Goal: Transaction & Acquisition: Purchase product/service

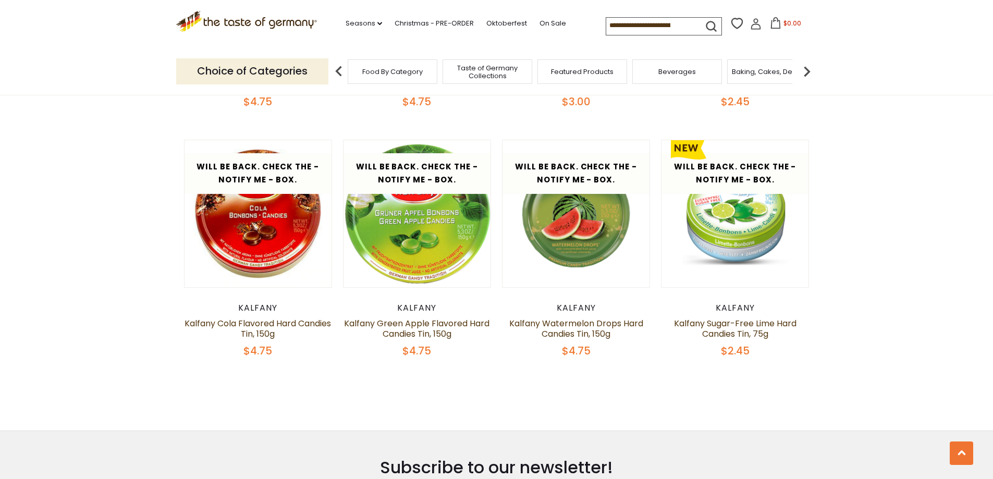
scroll to position [573, 0]
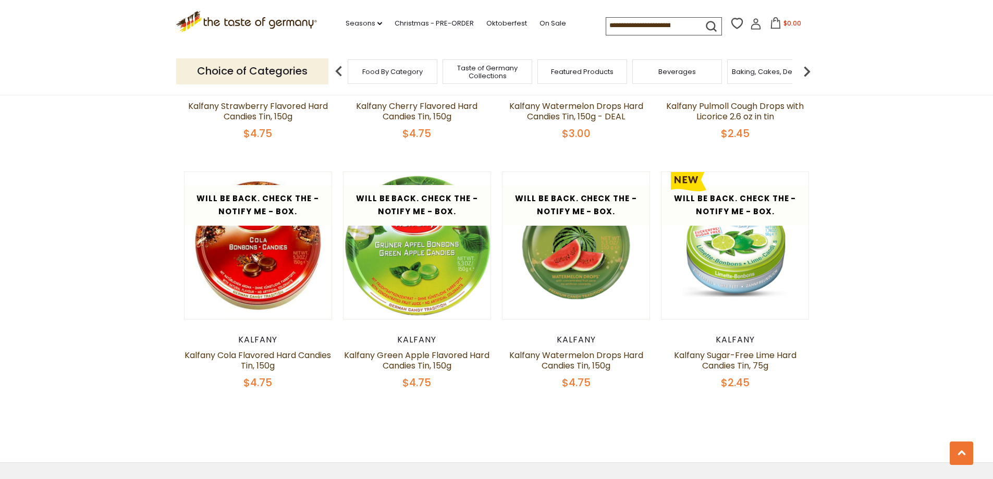
scroll to position [521, 0]
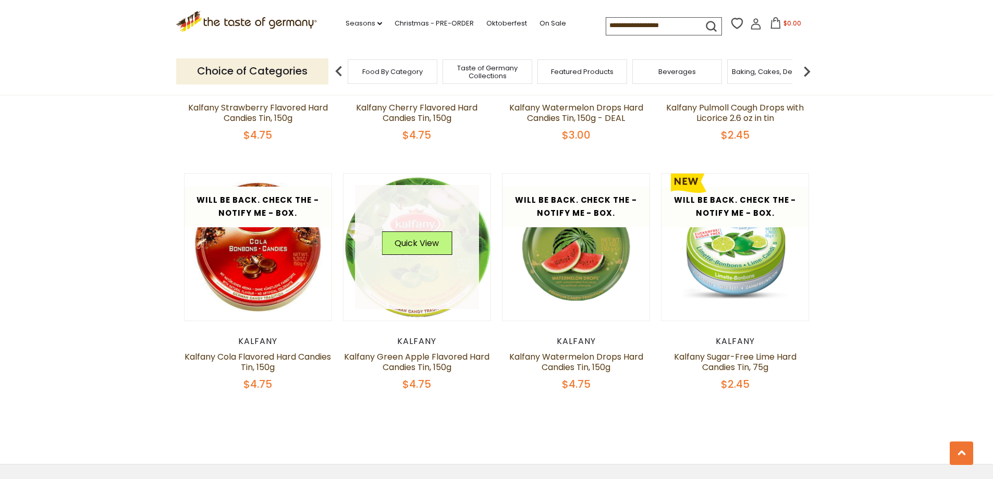
click at [401, 289] on link at bounding box center [417, 247] width 124 height 124
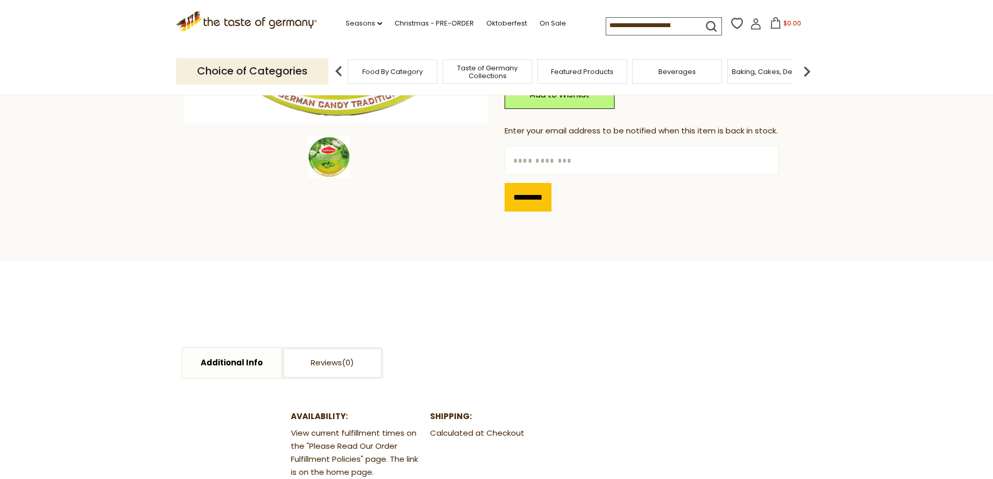
scroll to position [209, 0]
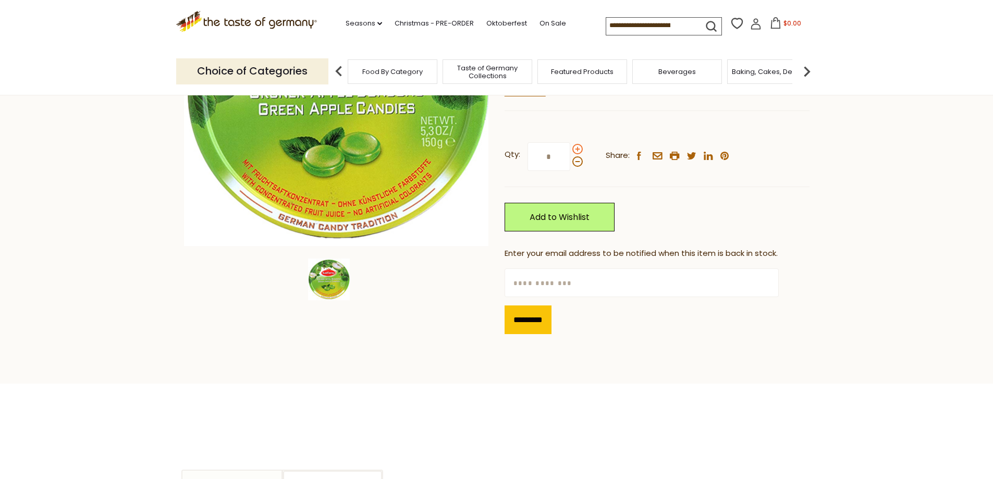
click at [578, 148] on span at bounding box center [577, 149] width 10 height 10
click at [570, 148] on input "*" at bounding box center [549, 156] width 43 height 29
type input "*"
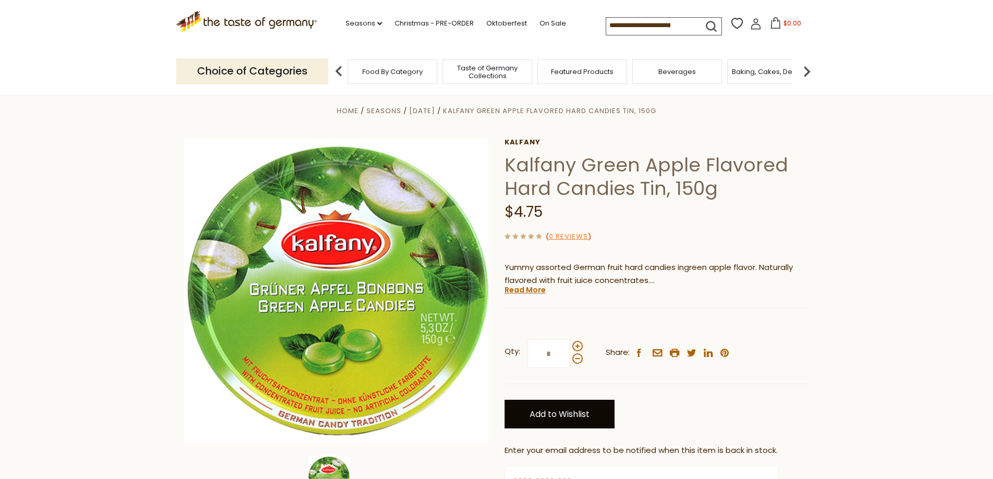
scroll to position [0, 0]
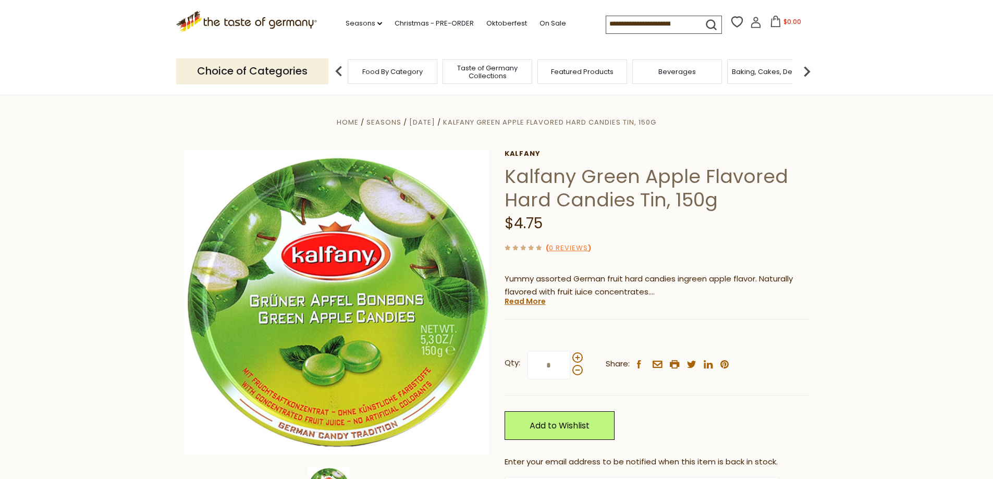
click at [573, 365] on div at bounding box center [577, 363] width 10 height 23
click at [570, 365] on input "*" at bounding box center [549, 365] width 43 height 29
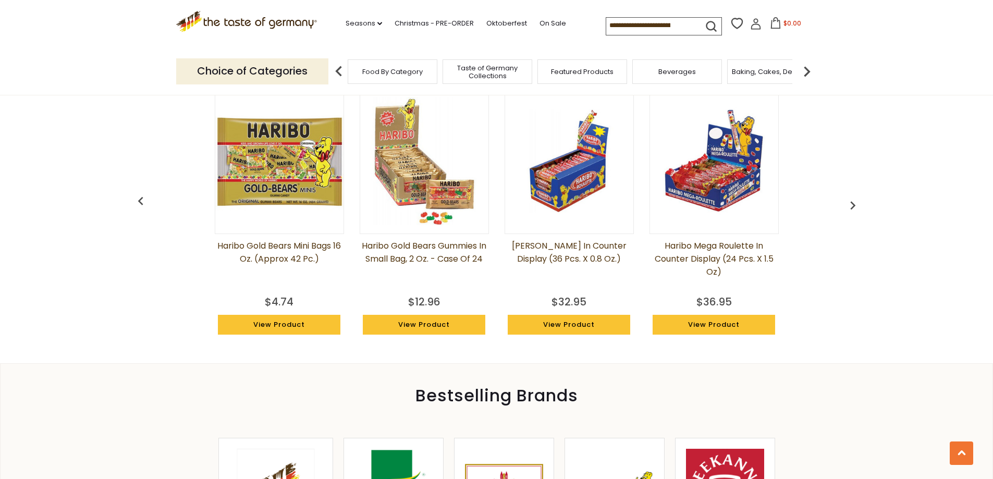
scroll to position [991, 0]
